Goal: Task Accomplishment & Management: Use online tool/utility

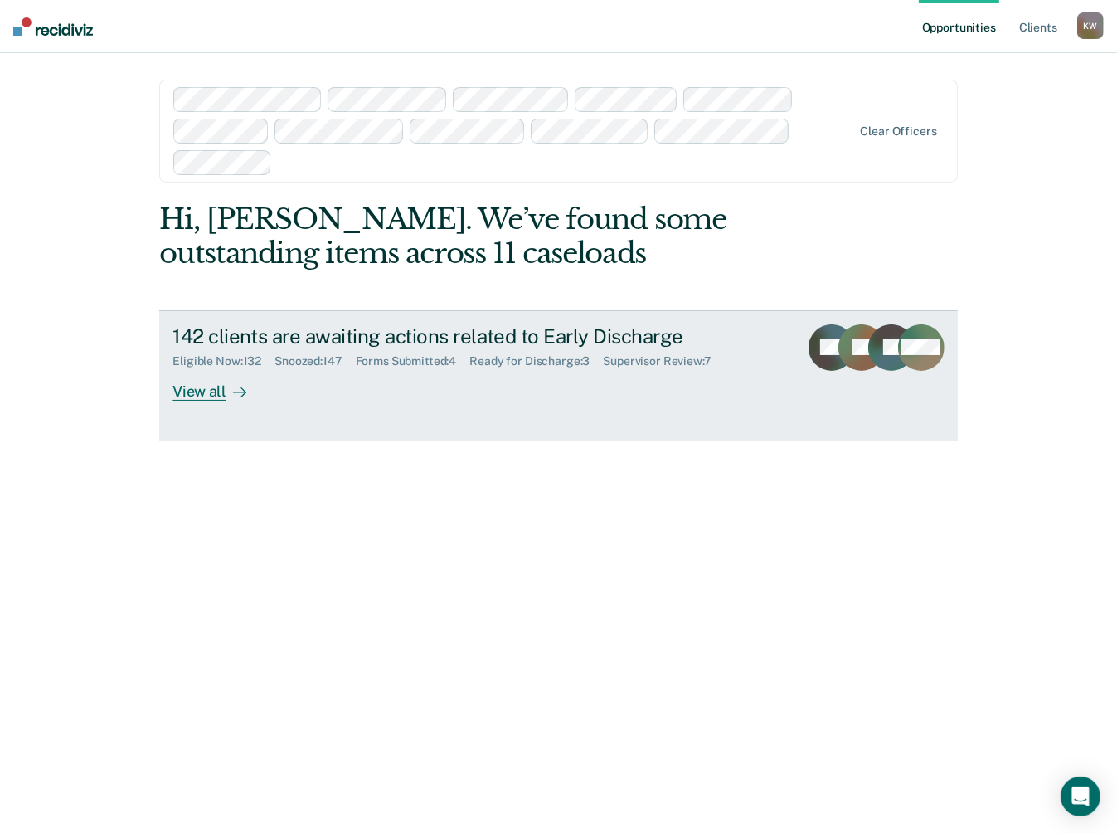
click at [188, 387] on div "View all" at bounding box center [219, 384] width 93 height 32
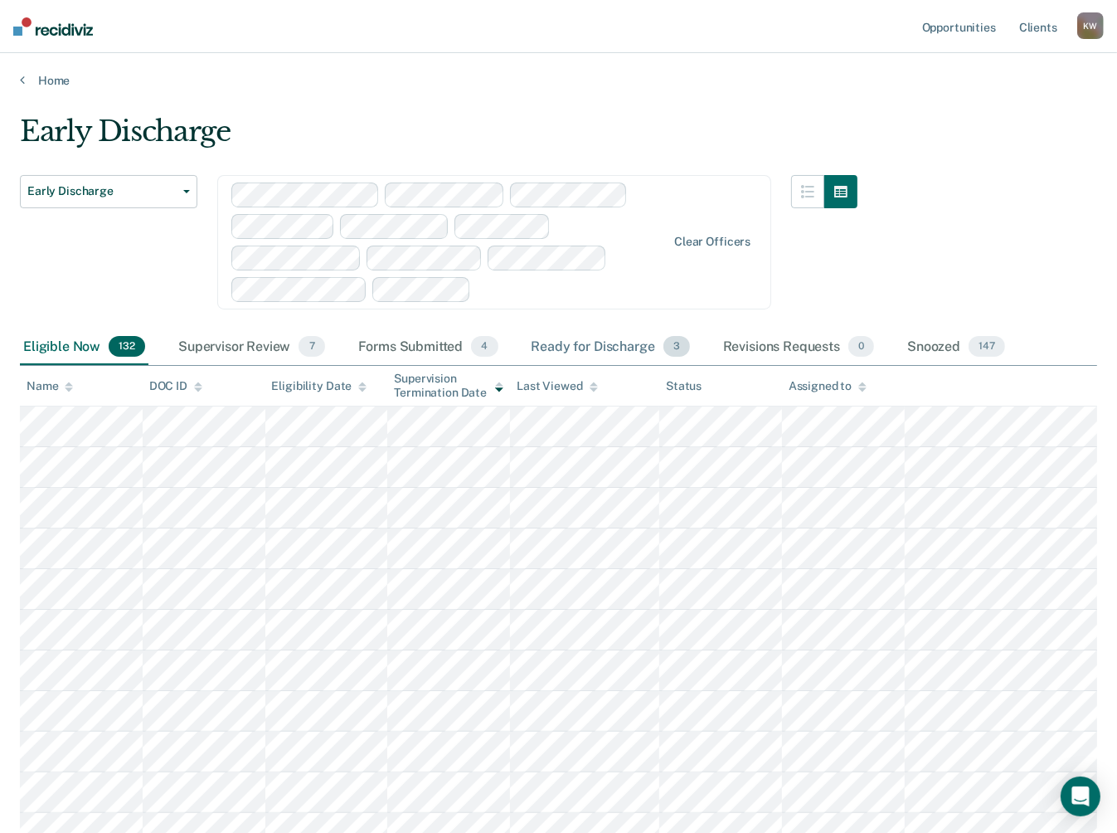
click at [603, 344] on div "Ready for Discharge 3" at bounding box center [610, 347] width 165 height 36
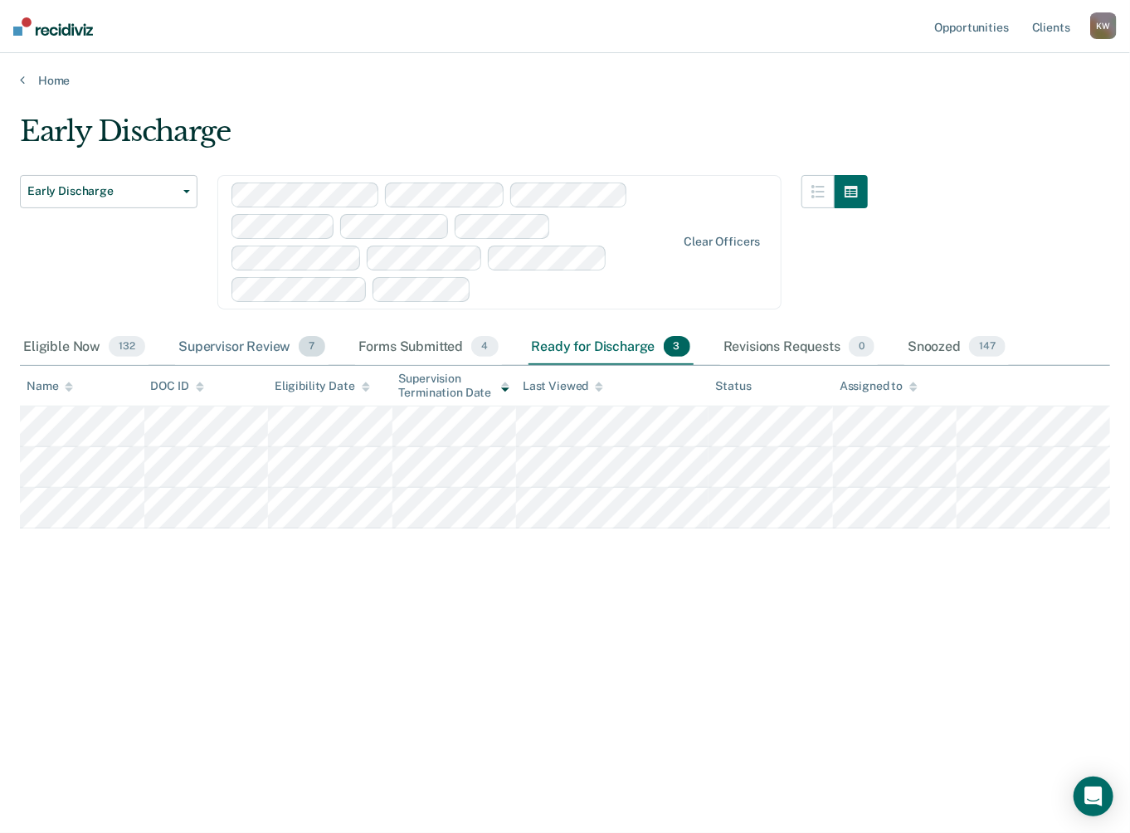
click at [238, 344] on div "Supervisor Review 7" at bounding box center [251, 347] width 153 height 36
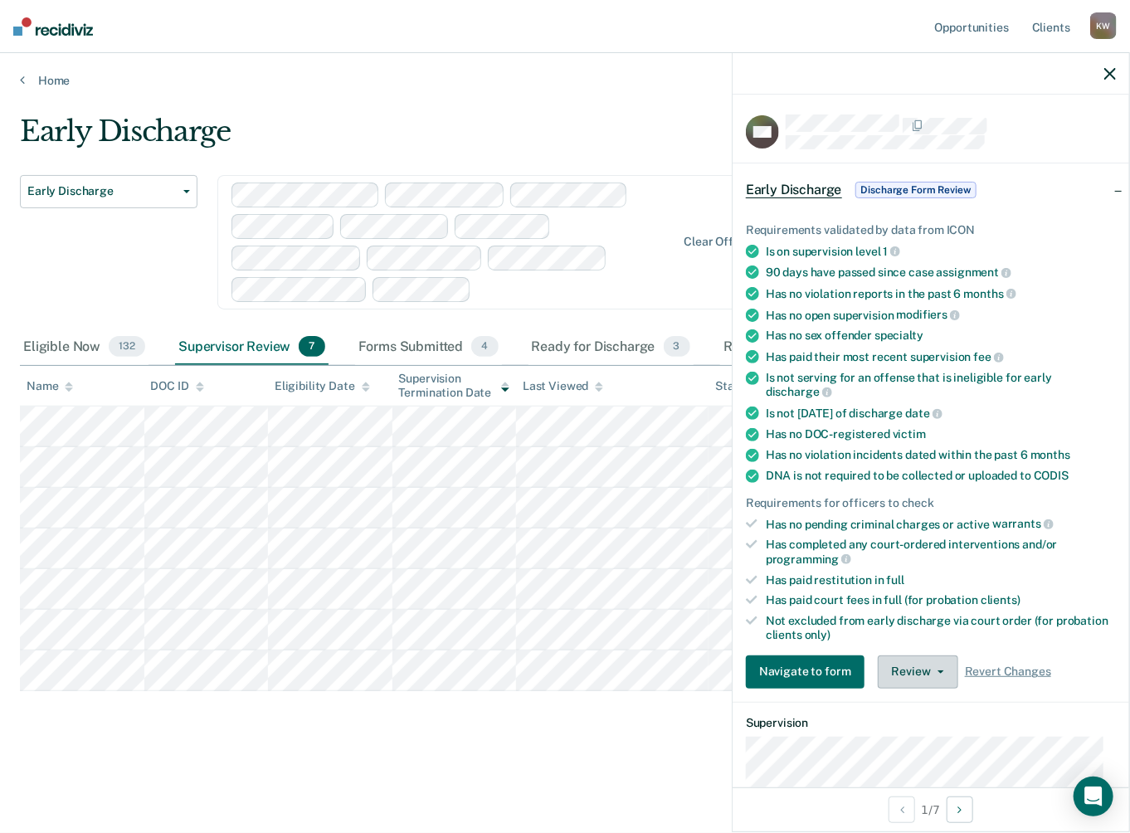
click at [931, 669] on button "Review" at bounding box center [918, 671] width 80 height 33
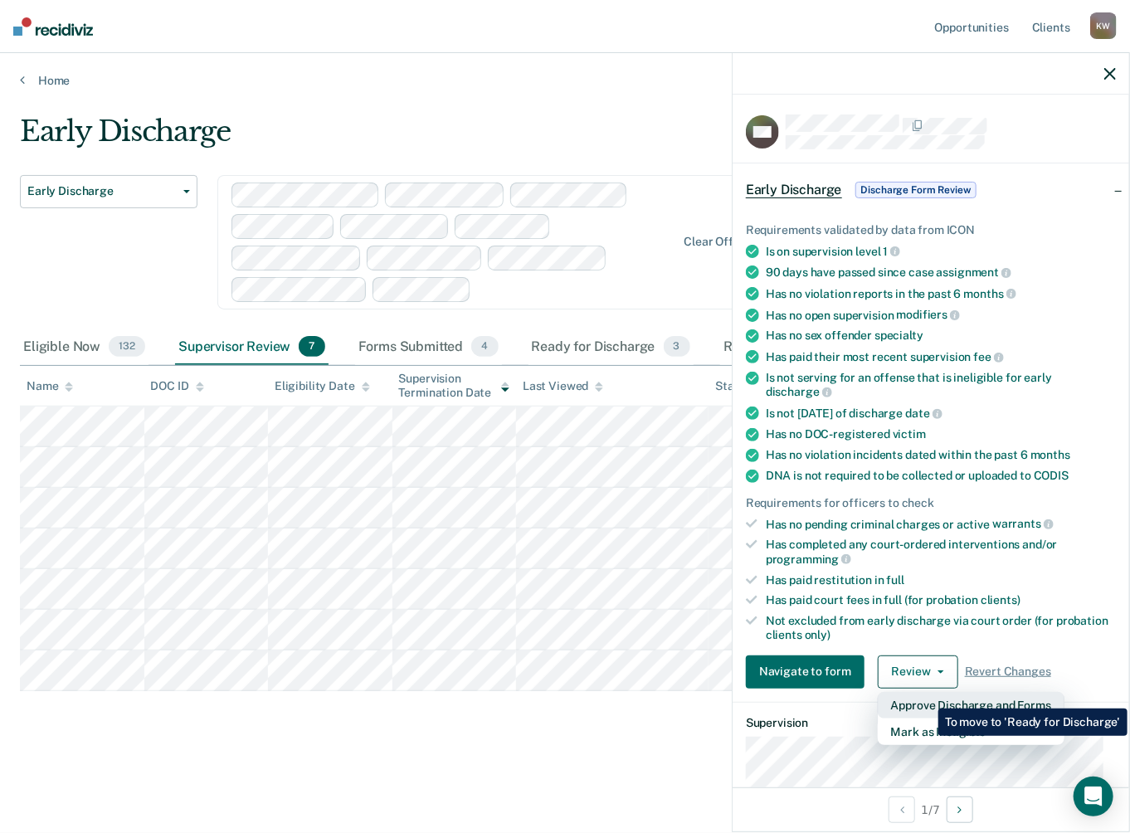
click at [926, 696] on button "Approve Discharge and Forms" at bounding box center [971, 705] width 187 height 27
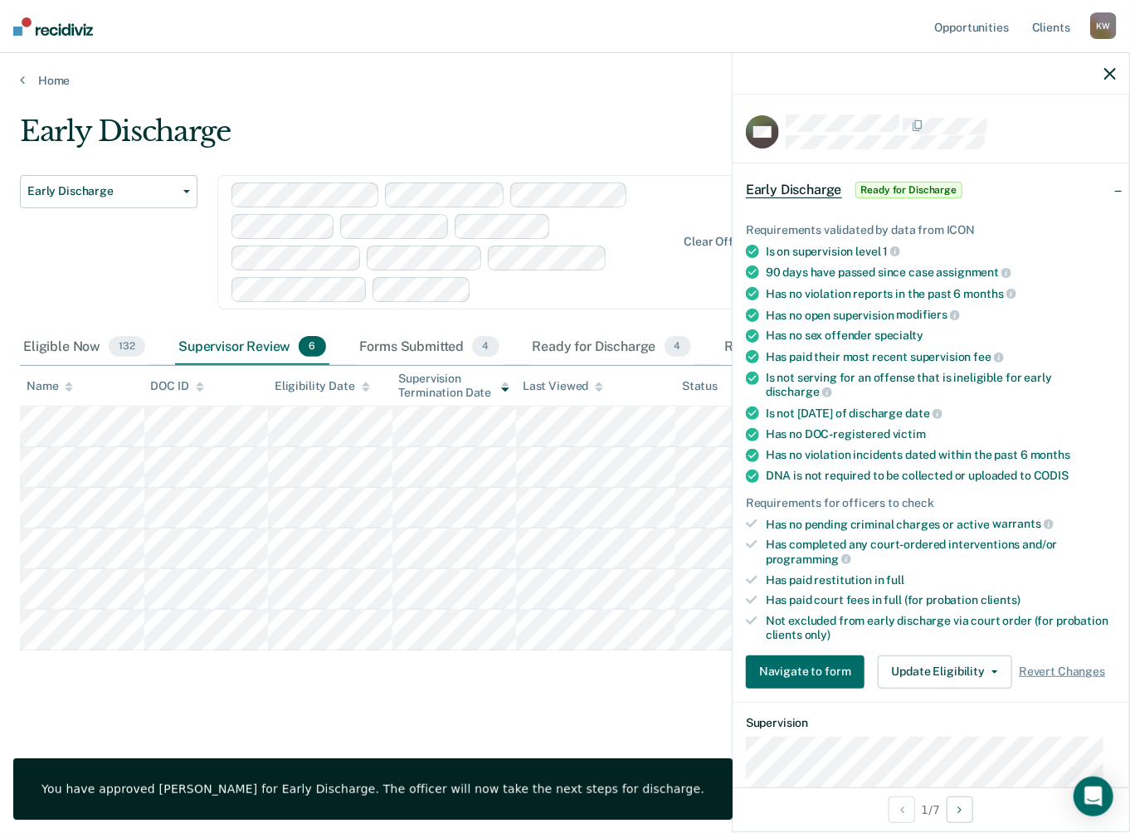
click at [1116, 63] on div at bounding box center [930, 73] width 396 height 41
click at [1109, 79] on icon "button" at bounding box center [1110, 74] width 12 height 12
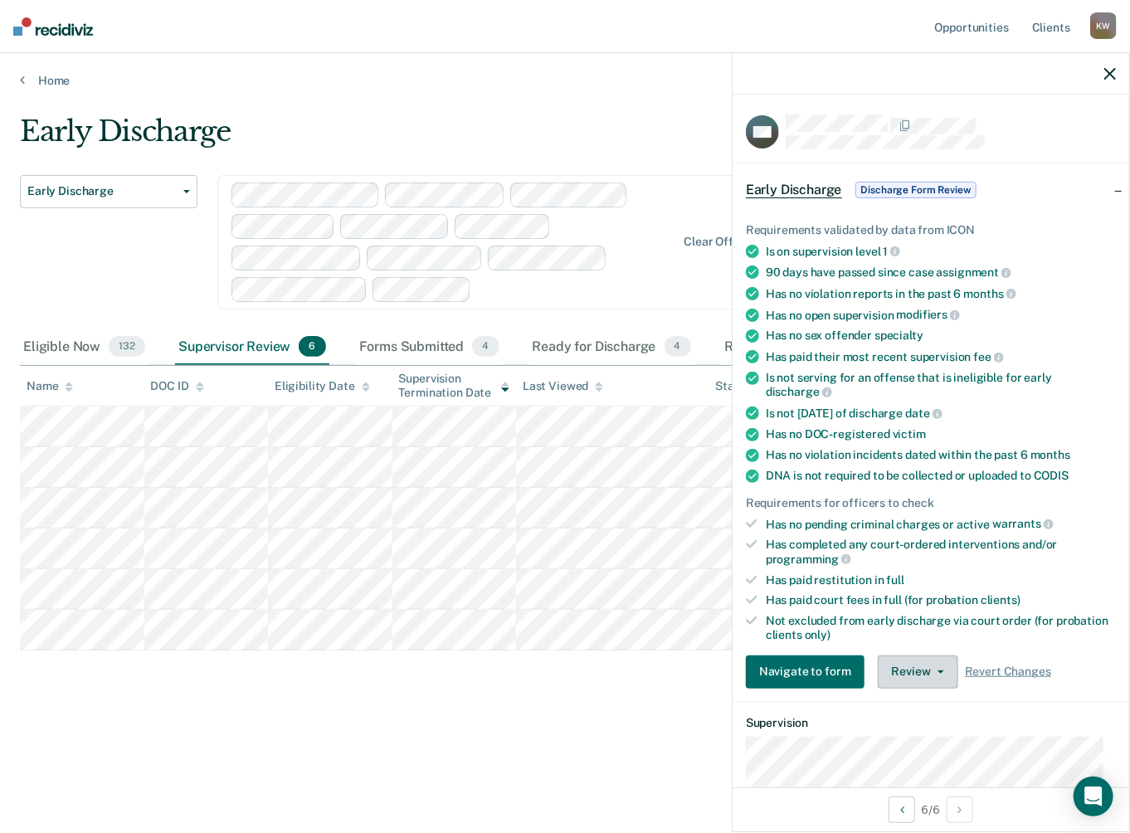
click at [931, 670] on span "button" at bounding box center [937, 671] width 13 height 3
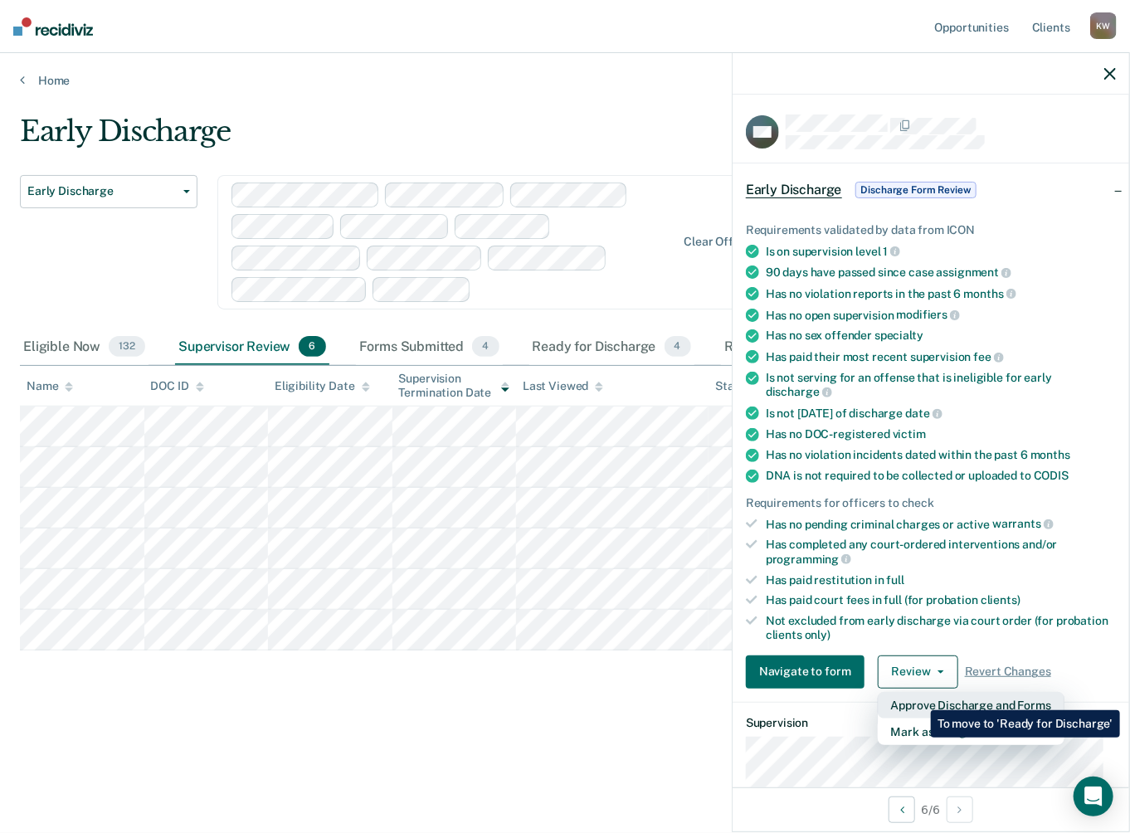
click at [918, 698] on button "Approve Discharge and Forms" at bounding box center [971, 705] width 187 height 27
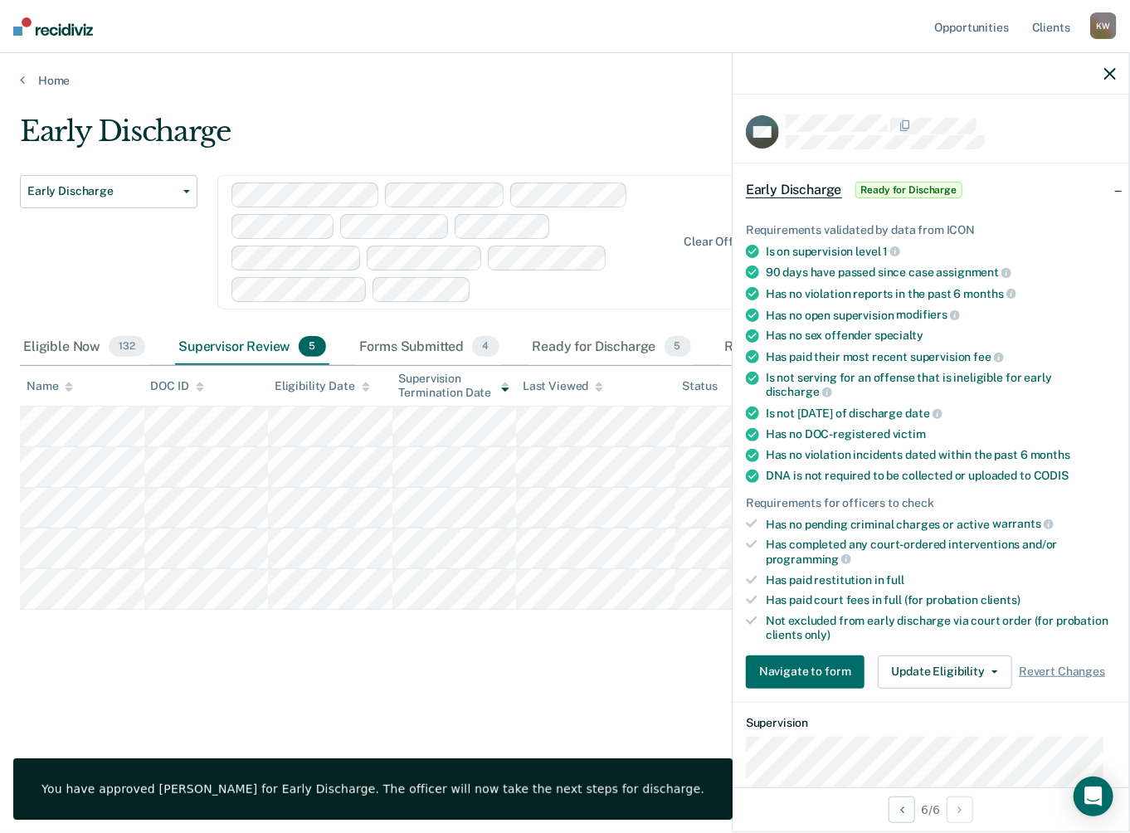
click at [626, 689] on div "Early Discharge Early Discharge Early Discharge Clear officers Eligible Now 132…" at bounding box center [565, 411] width 1090 height 594
click at [1118, 67] on div at bounding box center [930, 73] width 396 height 41
click at [1101, 69] on div at bounding box center [930, 73] width 396 height 41
click at [1111, 70] on icon "button" at bounding box center [1110, 74] width 12 height 12
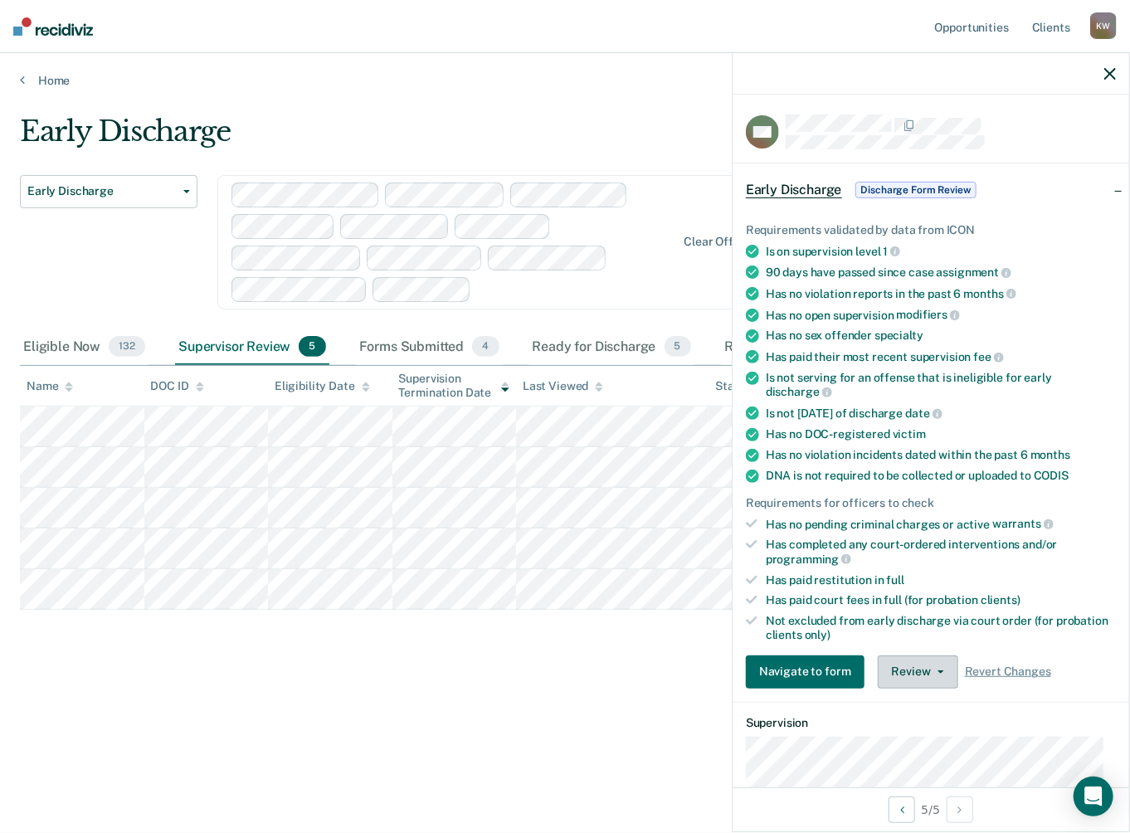
click at [933, 669] on button "Review" at bounding box center [918, 671] width 80 height 33
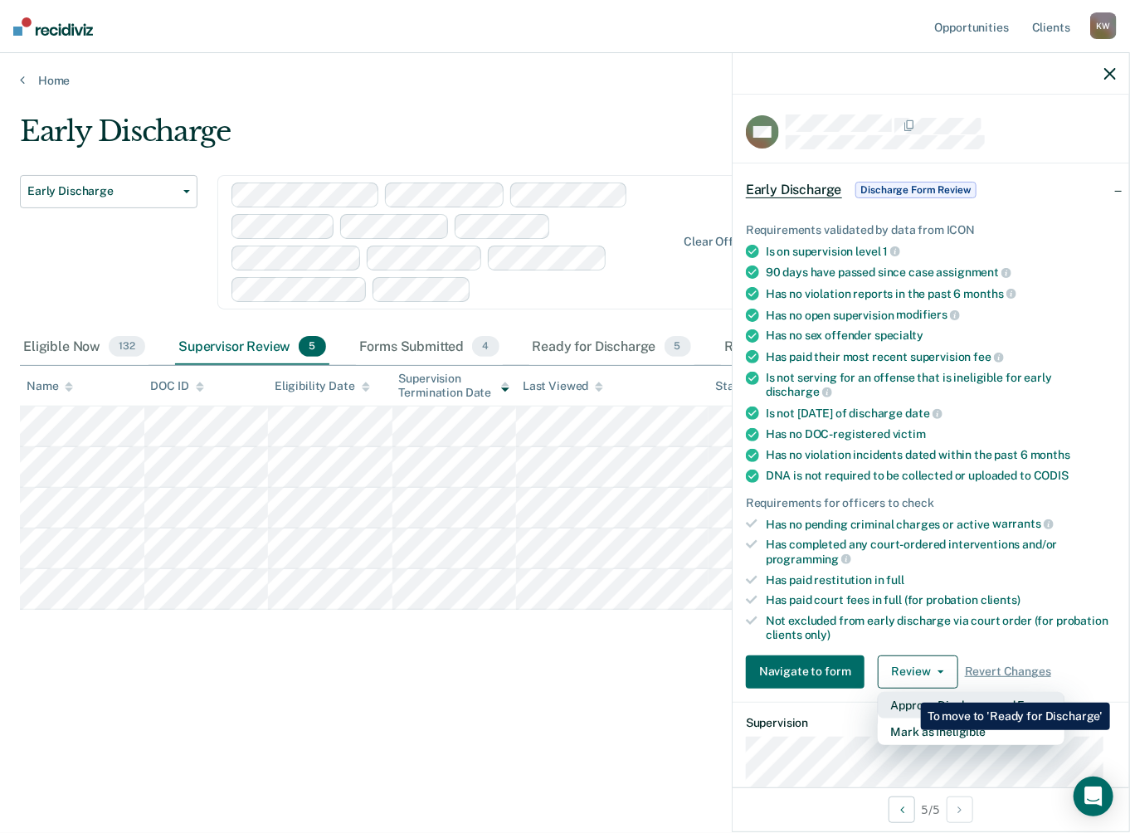
click at [907, 692] on button "Approve Discharge and Forms" at bounding box center [971, 705] width 187 height 27
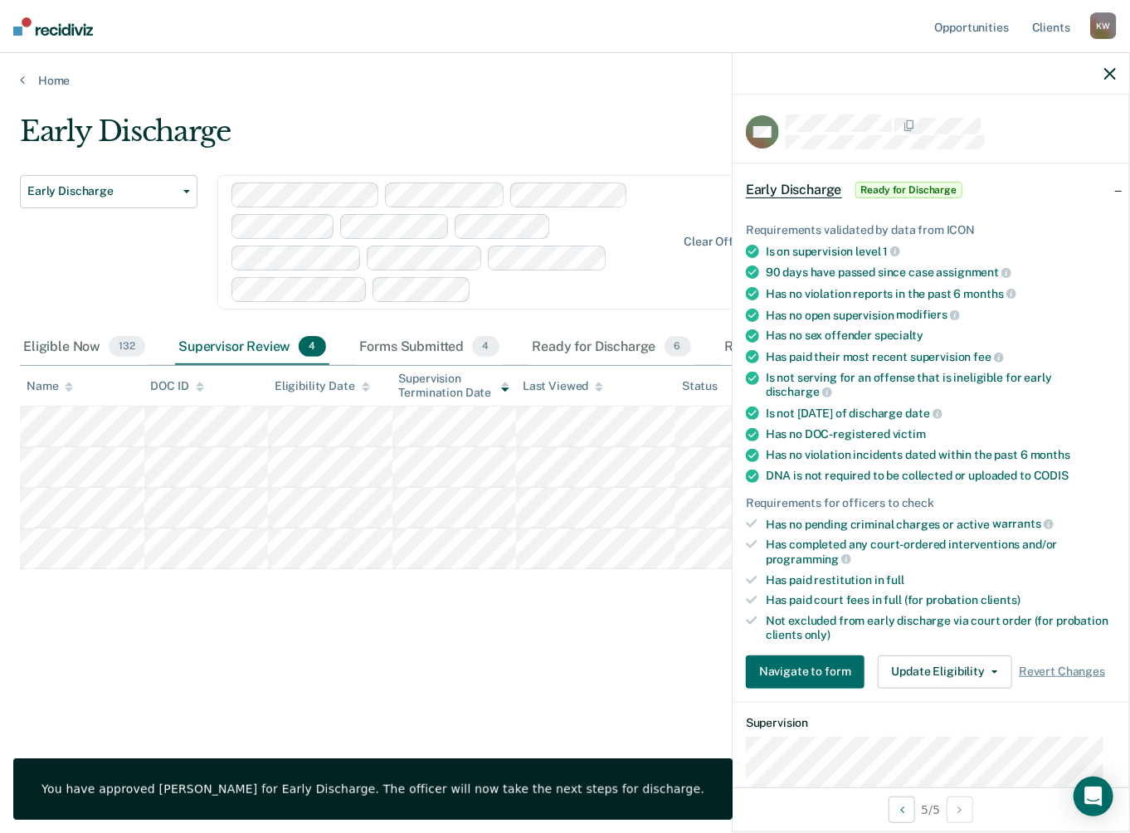
click at [697, 586] on div "Early Discharge Early Discharge Early Discharge Clear officers Eligible Now 132…" at bounding box center [565, 411] width 1090 height 594
click at [1111, 80] on div at bounding box center [930, 73] width 396 height 41
click at [1111, 77] on icon "button" at bounding box center [1110, 74] width 12 height 12
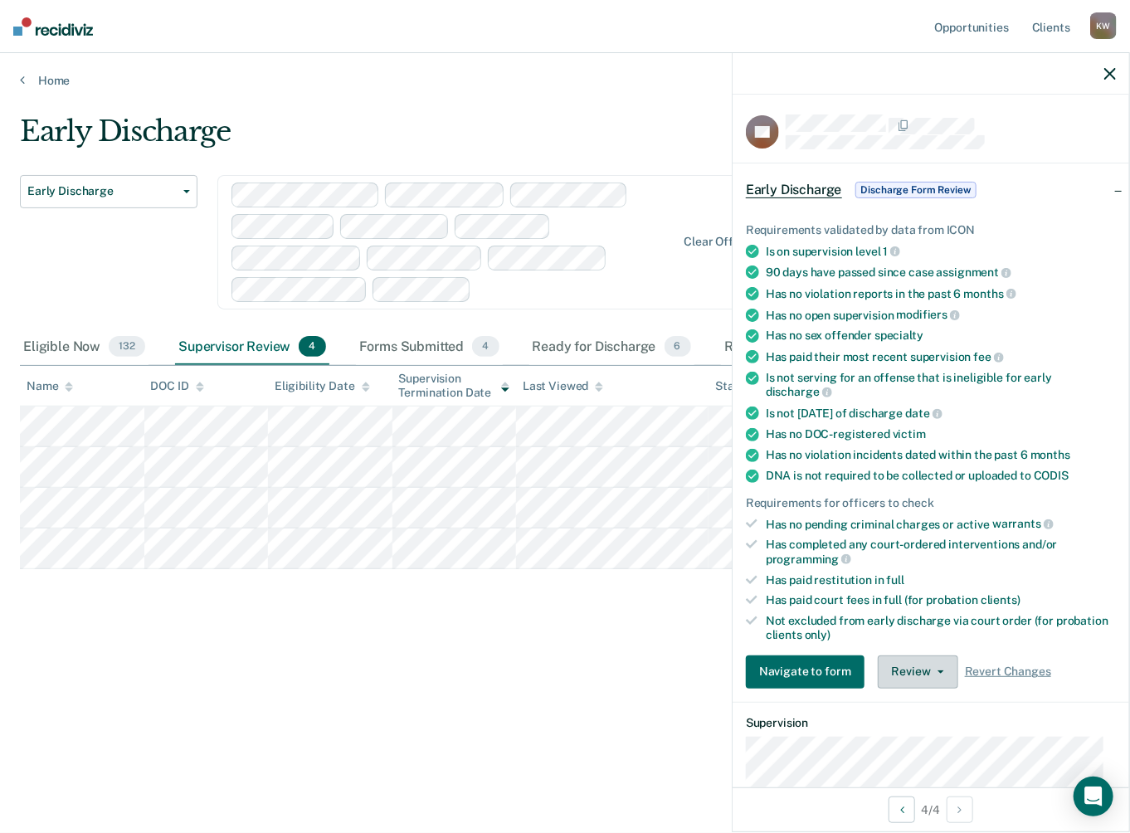
click at [926, 671] on button "Review" at bounding box center [918, 671] width 80 height 33
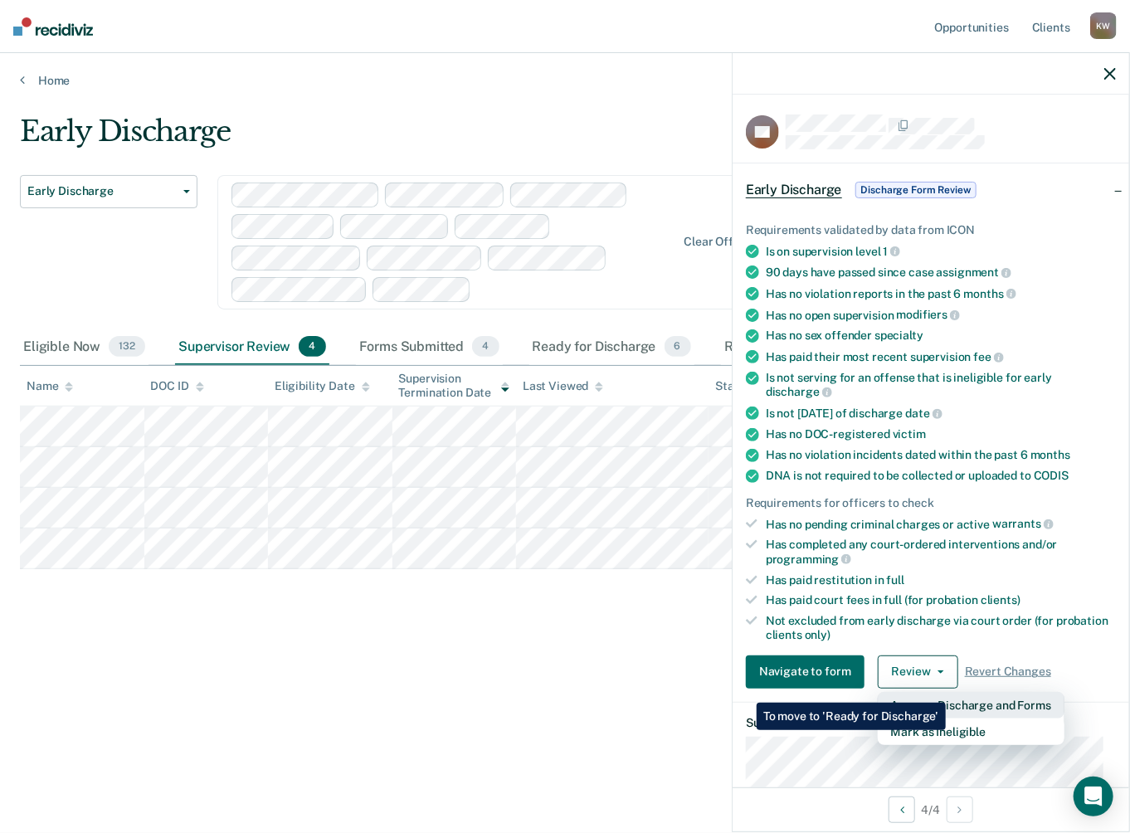
click at [946, 692] on button "Approve Discharge and Forms" at bounding box center [971, 705] width 187 height 27
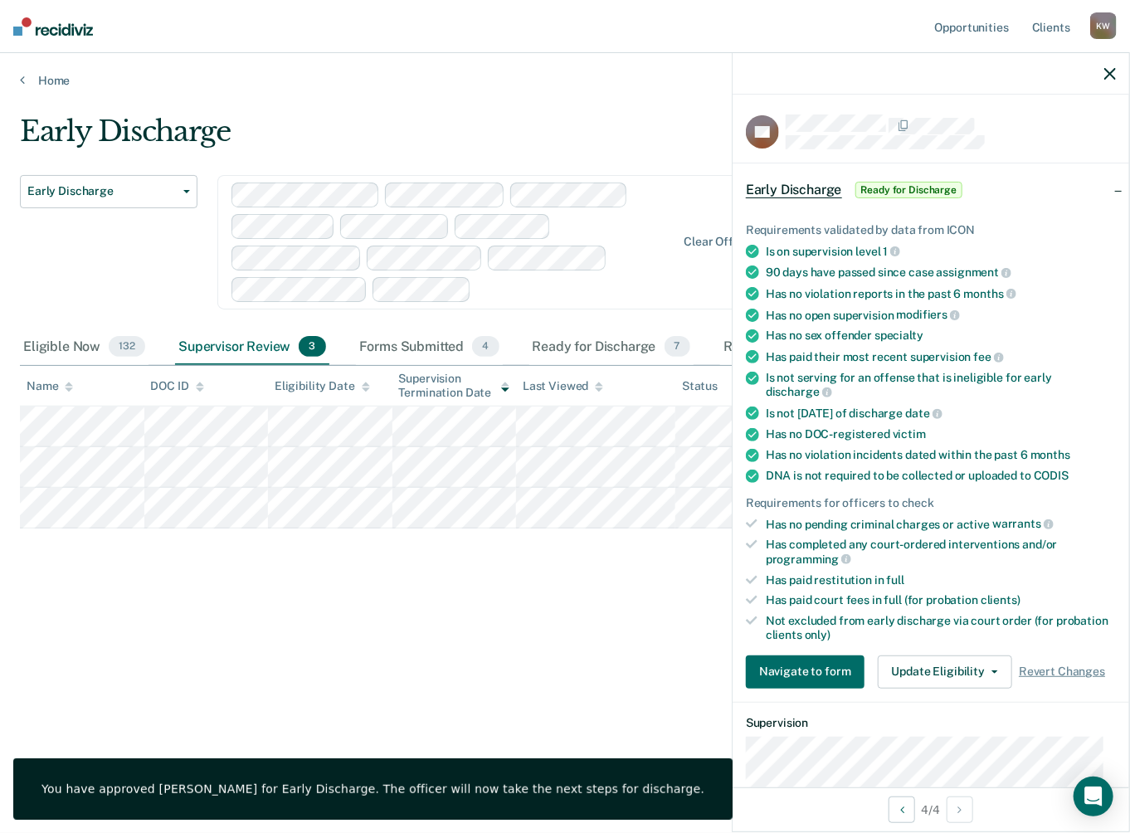
click at [1120, 80] on div at bounding box center [930, 73] width 396 height 41
click at [1109, 75] on icon "button" at bounding box center [1110, 74] width 12 height 12
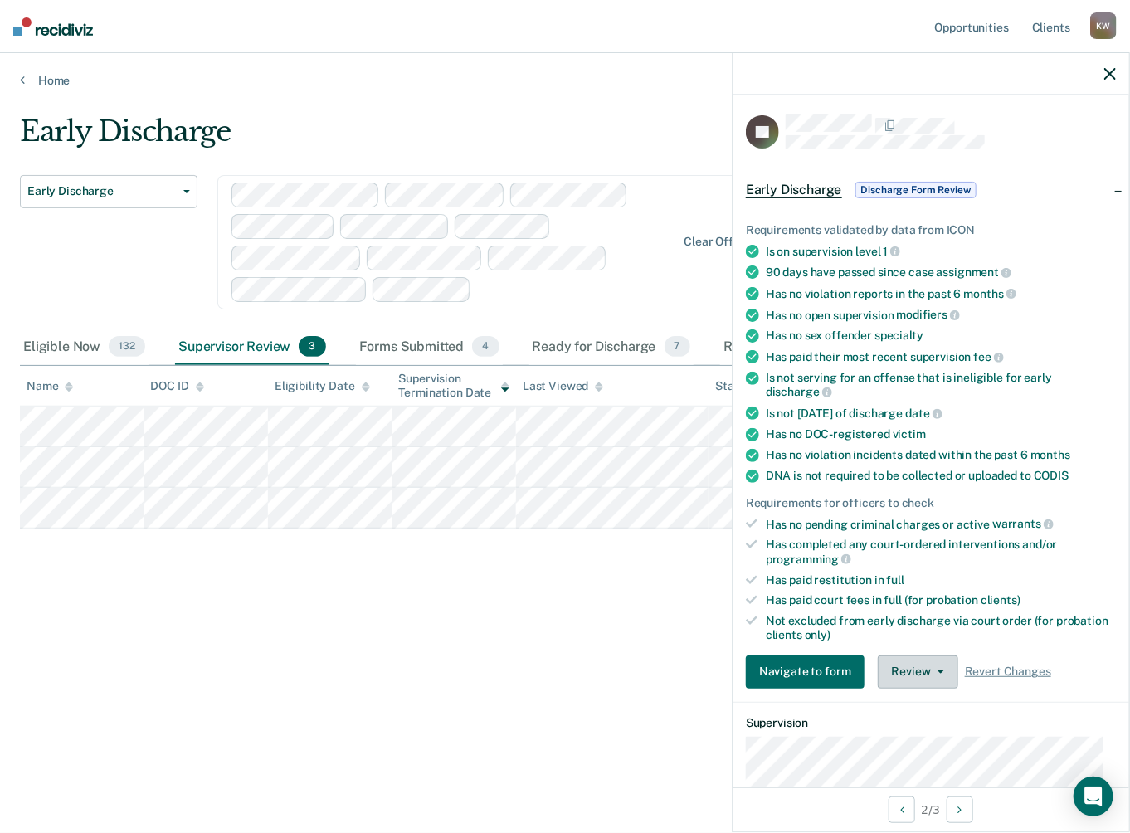
click at [931, 670] on span "button" at bounding box center [937, 671] width 13 height 3
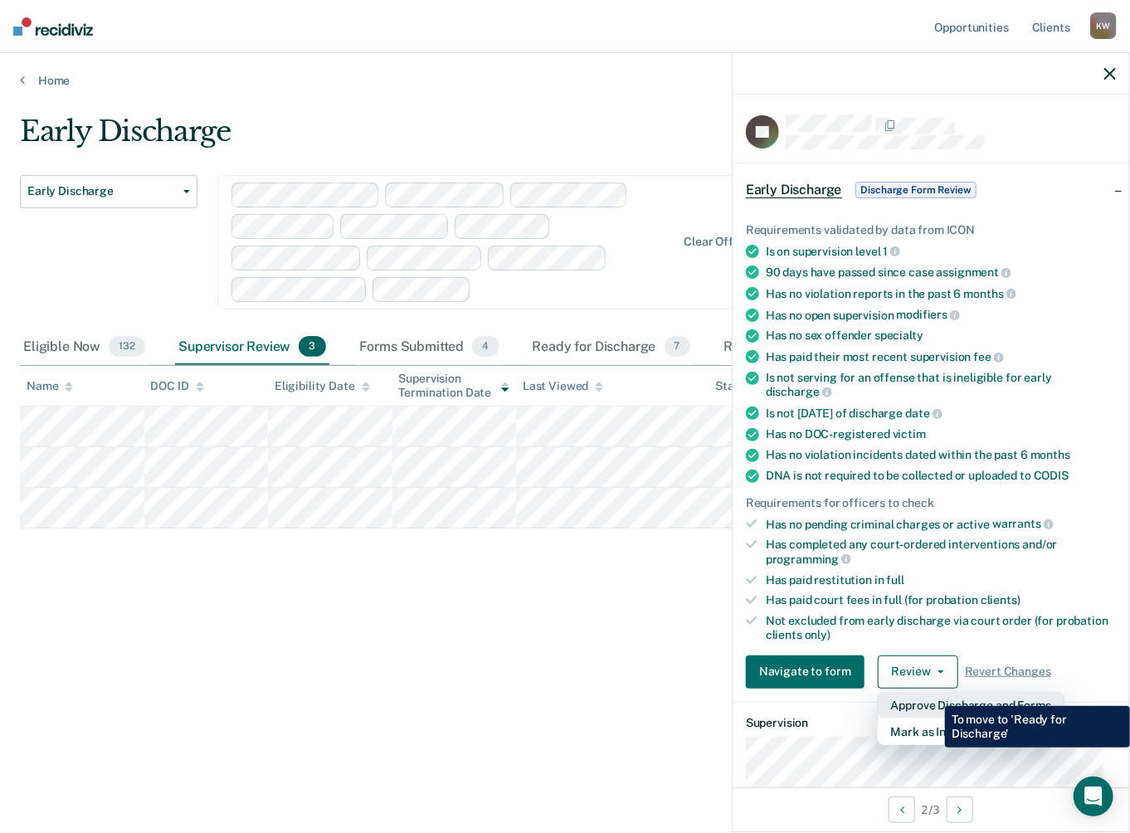
click at [932, 693] on button "Approve Discharge and Forms" at bounding box center [971, 705] width 187 height 27
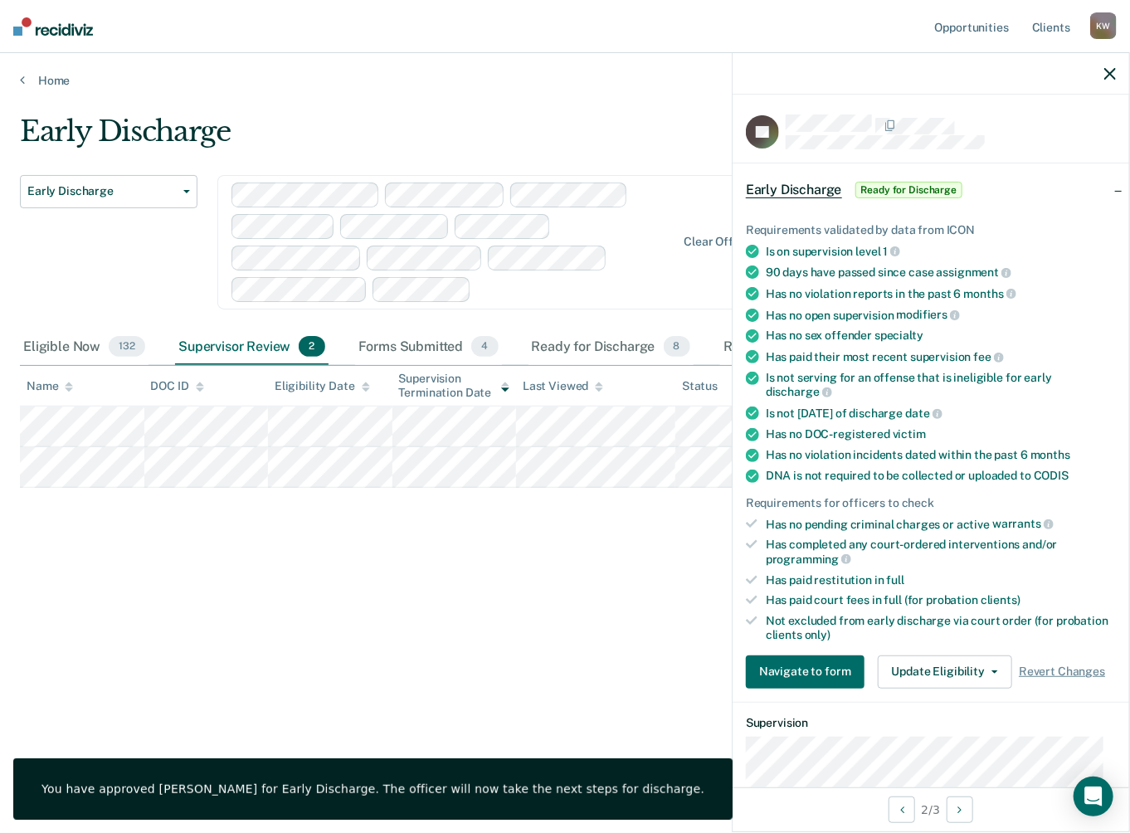
drag, startPoint x: 1119, startPoint y: 71, endPoint x: 1111, endPoint y: 80, distance: 11.2
click at [1118, 71] on div at bounding box center [930, 73] width 396 height 41
click at [1111, 75] on icon "button" at bounding box center [1110, 74] width 12 height 12
click at [923, 674] on button "Review" at bounding box center [918, 671] width 80 height 33
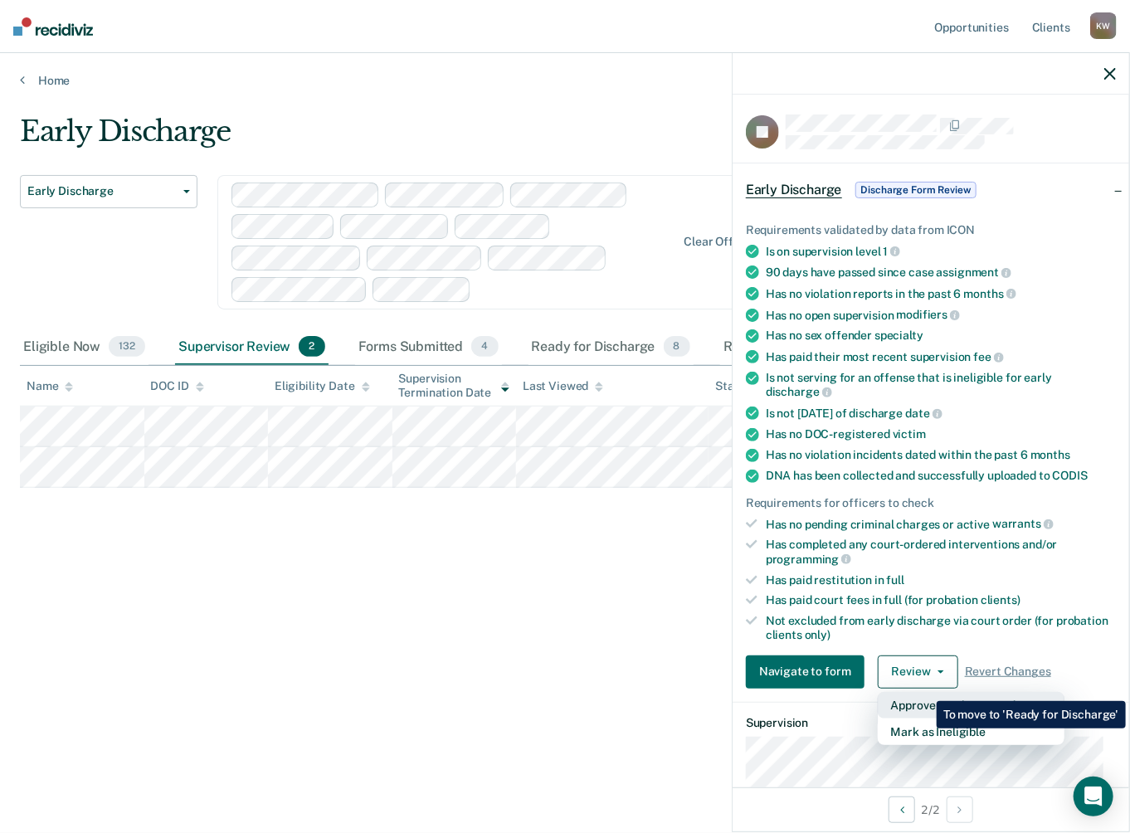
click at [924, 692] on button "Approve Discharge and Forms" at bounding box center [971, 705] width 187 height 27
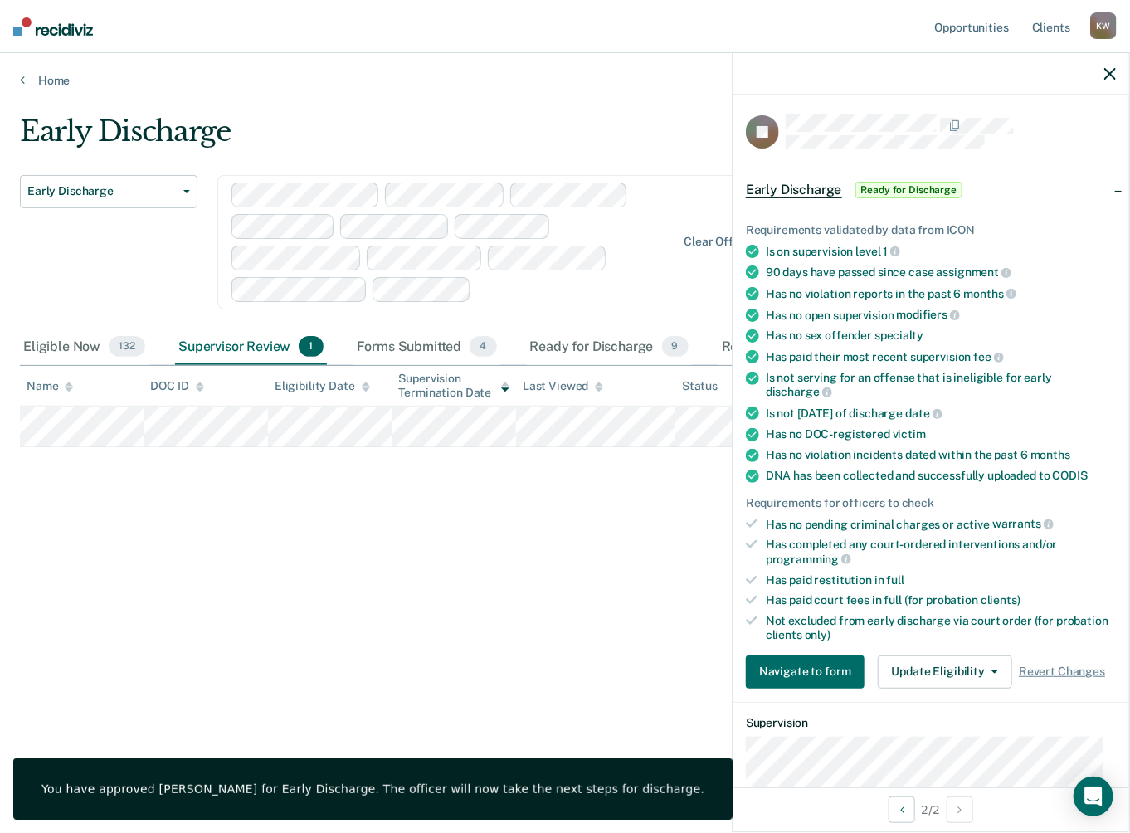
click at [708, 655] on div "Early Discharge Early Discharge Early Discharge Clear officers Eligible Now 132…" at bounding box center [565, 411] width 1090 height 594
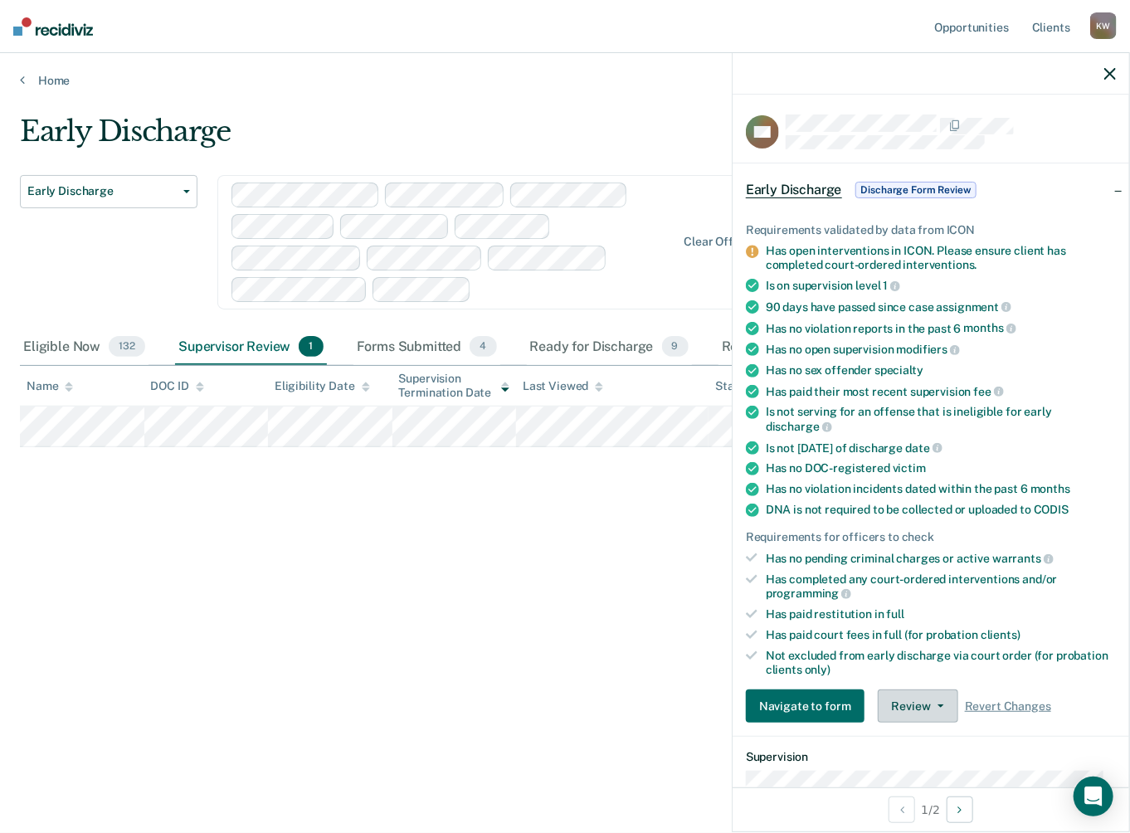
click at [934, 701] on button "Review" at bounding box center [918, 705] width 80 height 33
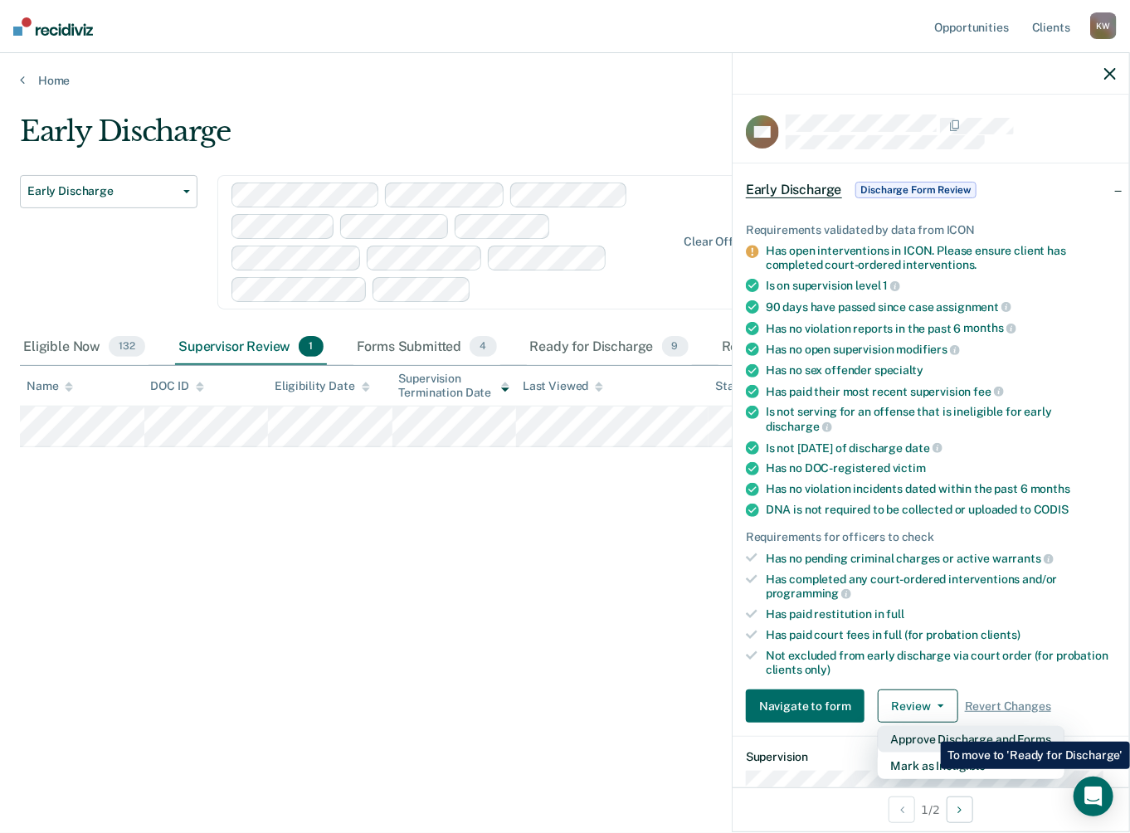
click at [928, 729] on button "Approve Discharge and Forms" at bounding box center [971, 739] width 187 height 27
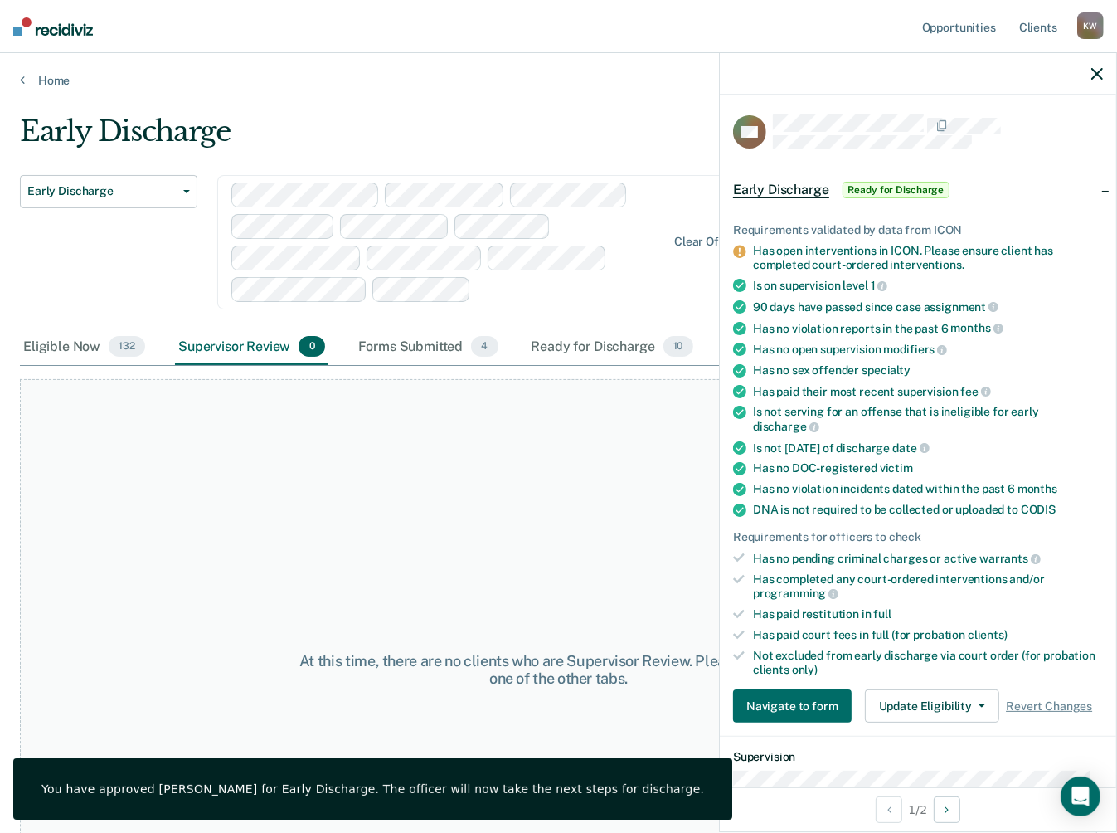
click at [1094, 75] on icon "button" at bounding box center [1098, 74] width 12 height 12
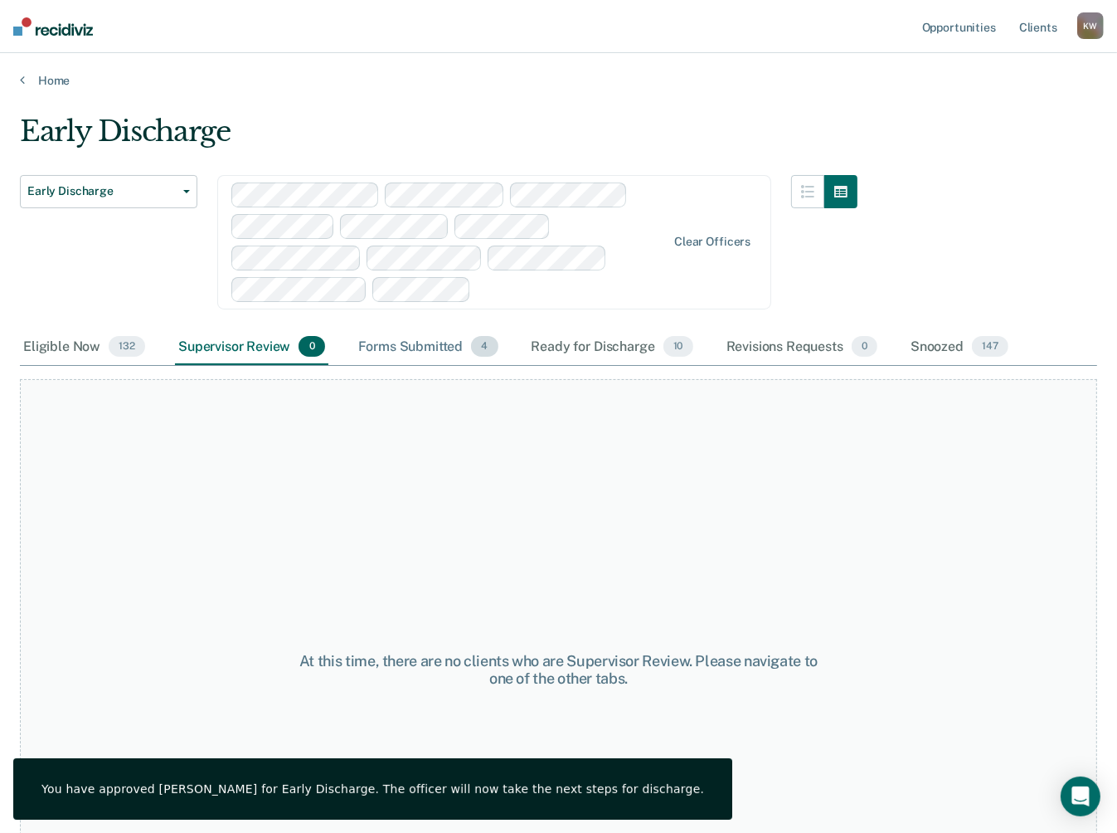
click at [426, 338] on div "Forms Submitted 4" at bounding box center [428, 347] width 147 height 36
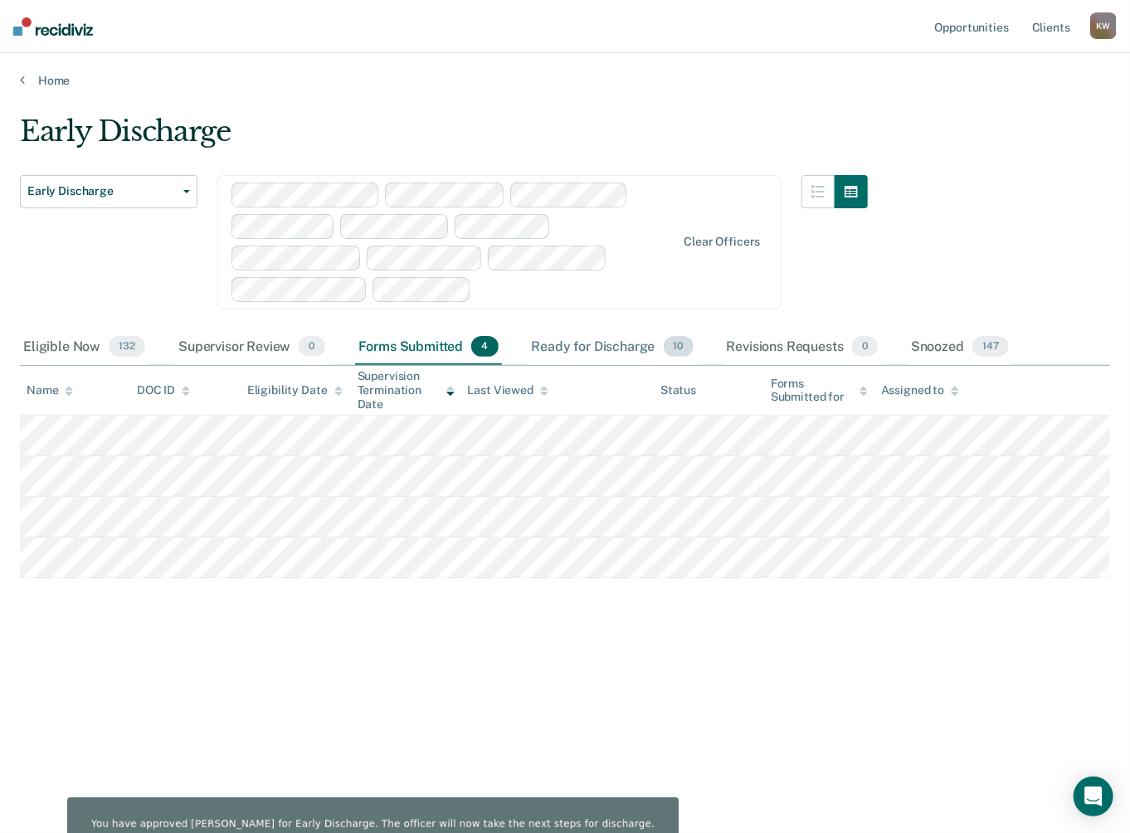
click at [570, 348] on div "Ready for Discharge 10" at bounding box center [612, 347] width 168 height 36
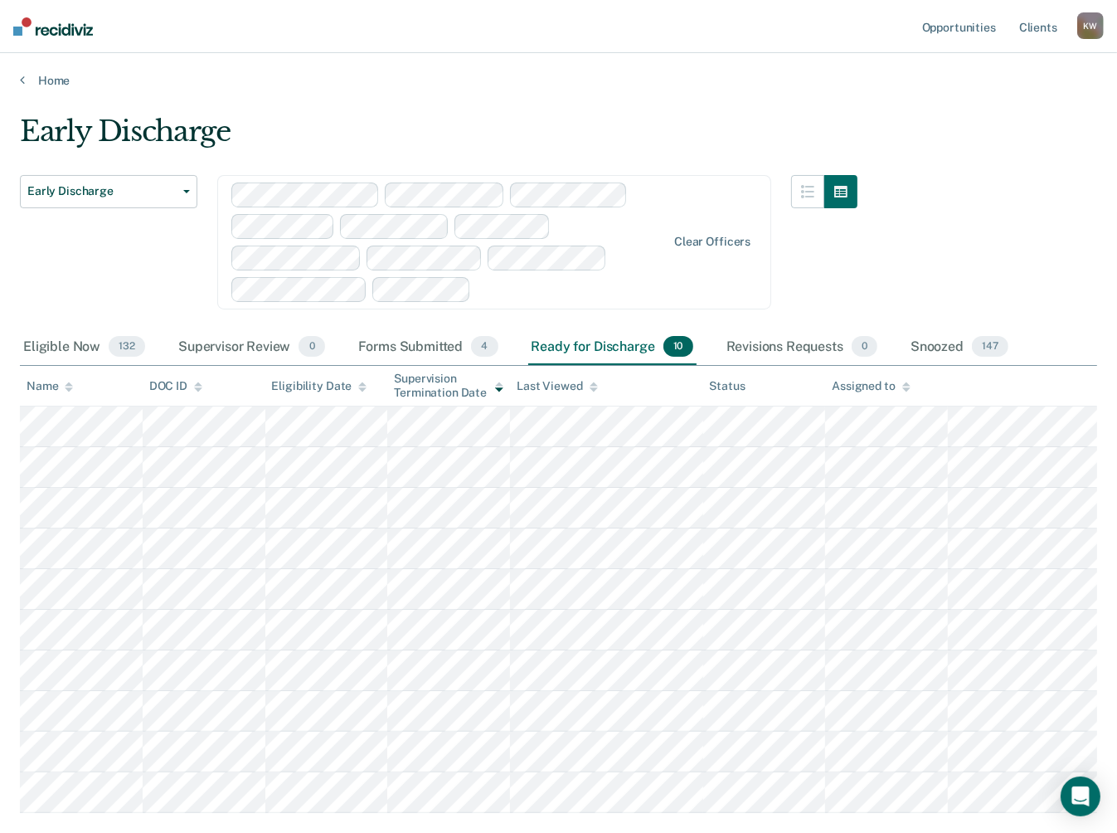
click at [1089, 16] on div "K W" at bounding box center [1090, 25] width 27 height 27
click at [967, 109] on link "Log Out" at bounding box center [1024, 109] width 134 height 14
